Goal: Check status: Check status

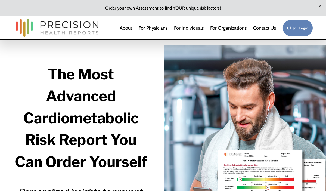
click at [275, 167] on div at bounding box center [246, 168] width 162 height 247
click at [278, 177] on div at bounding box center [246, 168] width 162 height 247
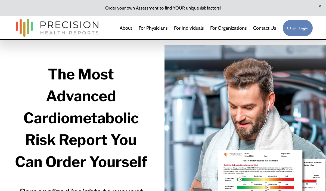
click at [278, 177] on div at bounding box center [246, 168] width 162 height 247
click at [248, 172] on div at bounding box center [246, 168] width 162 height 247
click at [278, 184] on div at bounding box center [246, 168] width 162 height 247
click at [249, 171] on div at bounding box center [246, 168] width 162 height 247
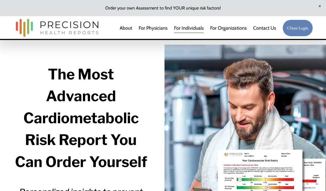
click at [291, 26] on link "Client Login" at bounding box center [298, 28] width 30 height 17
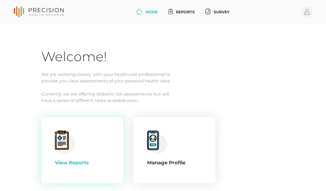
click at [55, 135] on icon at bounding box center [65, 142] width 20 height 23
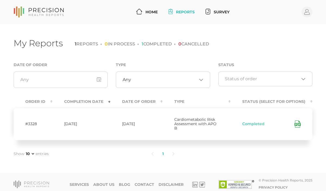
click at [98, 118] on td "[DATE]" at bounding box center [82, 124] width 58 height 32
click at [295, 123] on icon at bounding box center [298, 124] width 6 height 7
